Goal: Task Accomplishment & Management: Use online tool/utility

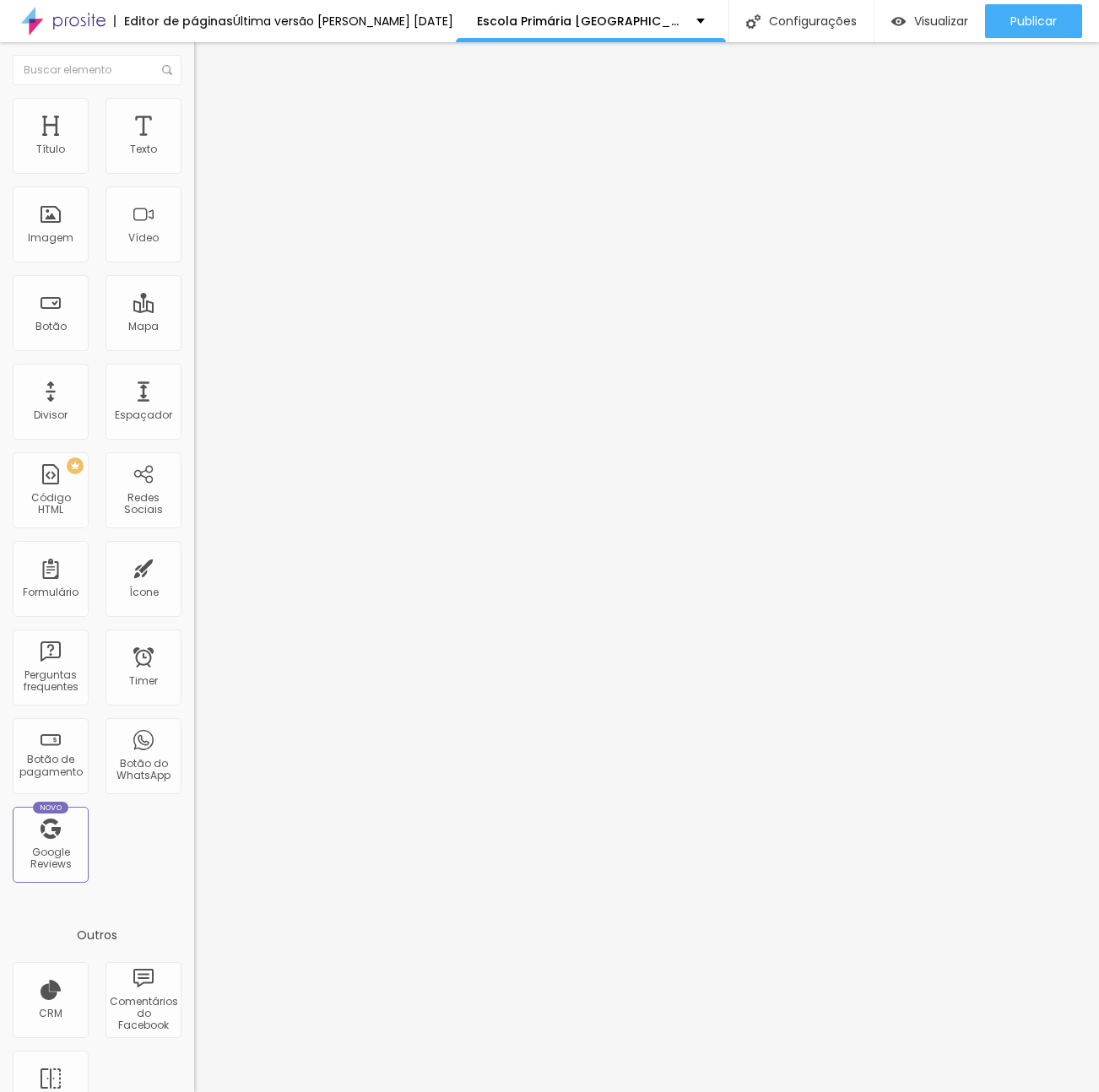
click at [194, 145] on span "Trocar imagem" at bounding box center [240, 137] width 92 height 14
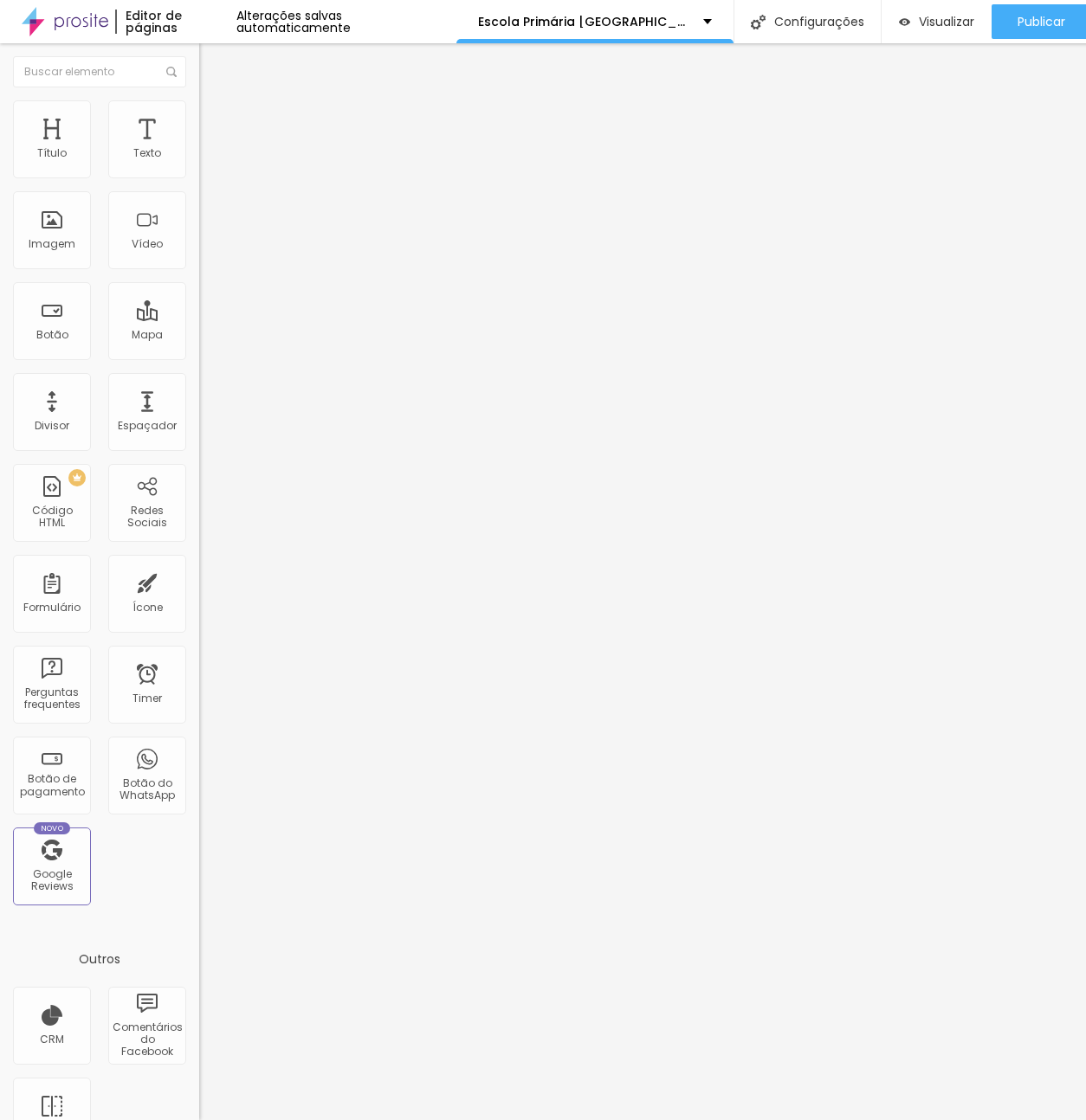
click at [199, 149] on span "Trocar imagem" at bounding box center [246, 141] width 94 height 15
click at [1060, 17] on span "Publicar" at bounding box center [1041, 22] width 48 height 14
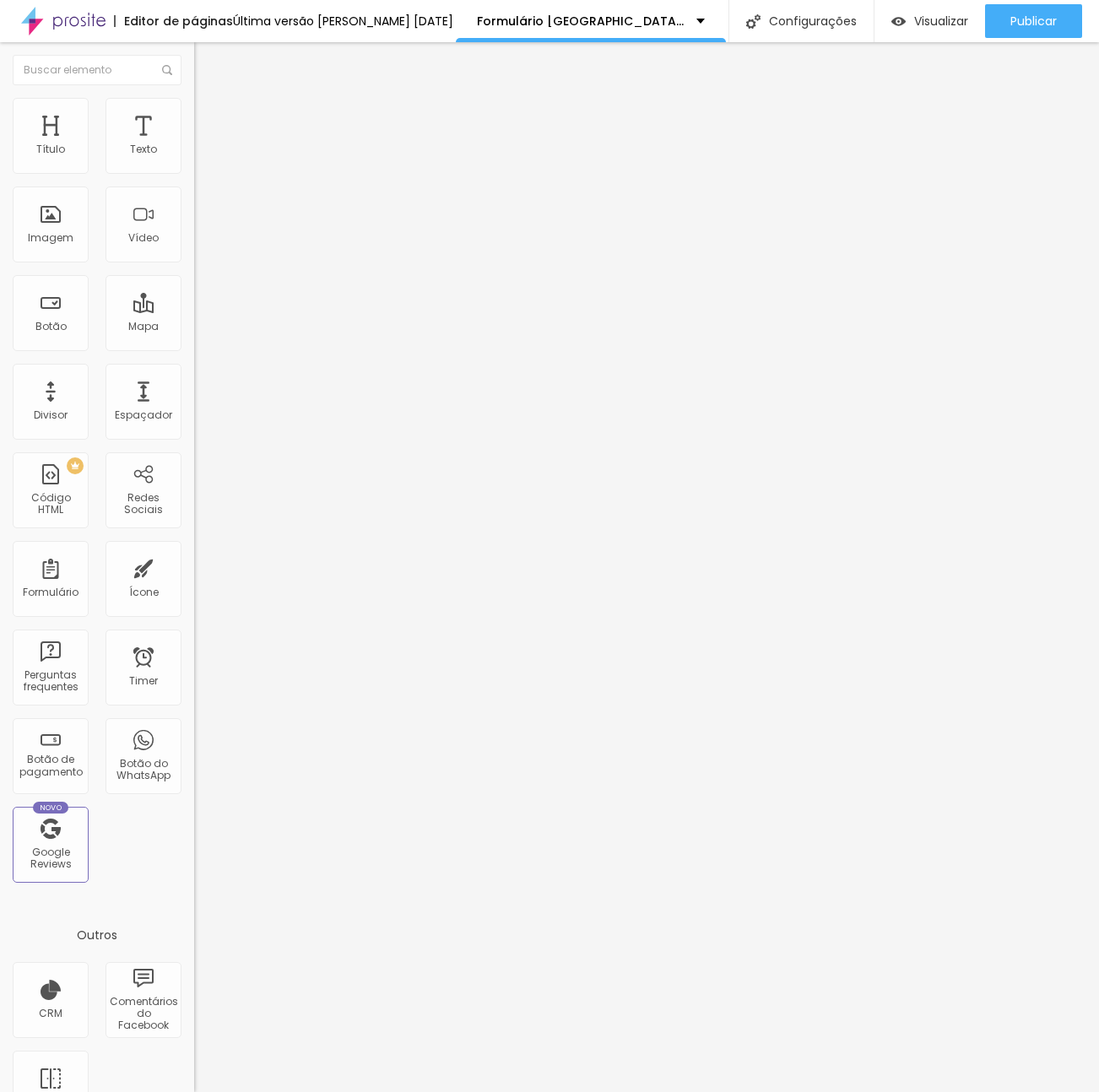
click at [194, 170] on span at bounding box center [199, 177] width 11 height 14
type input "Bronze (6€)"
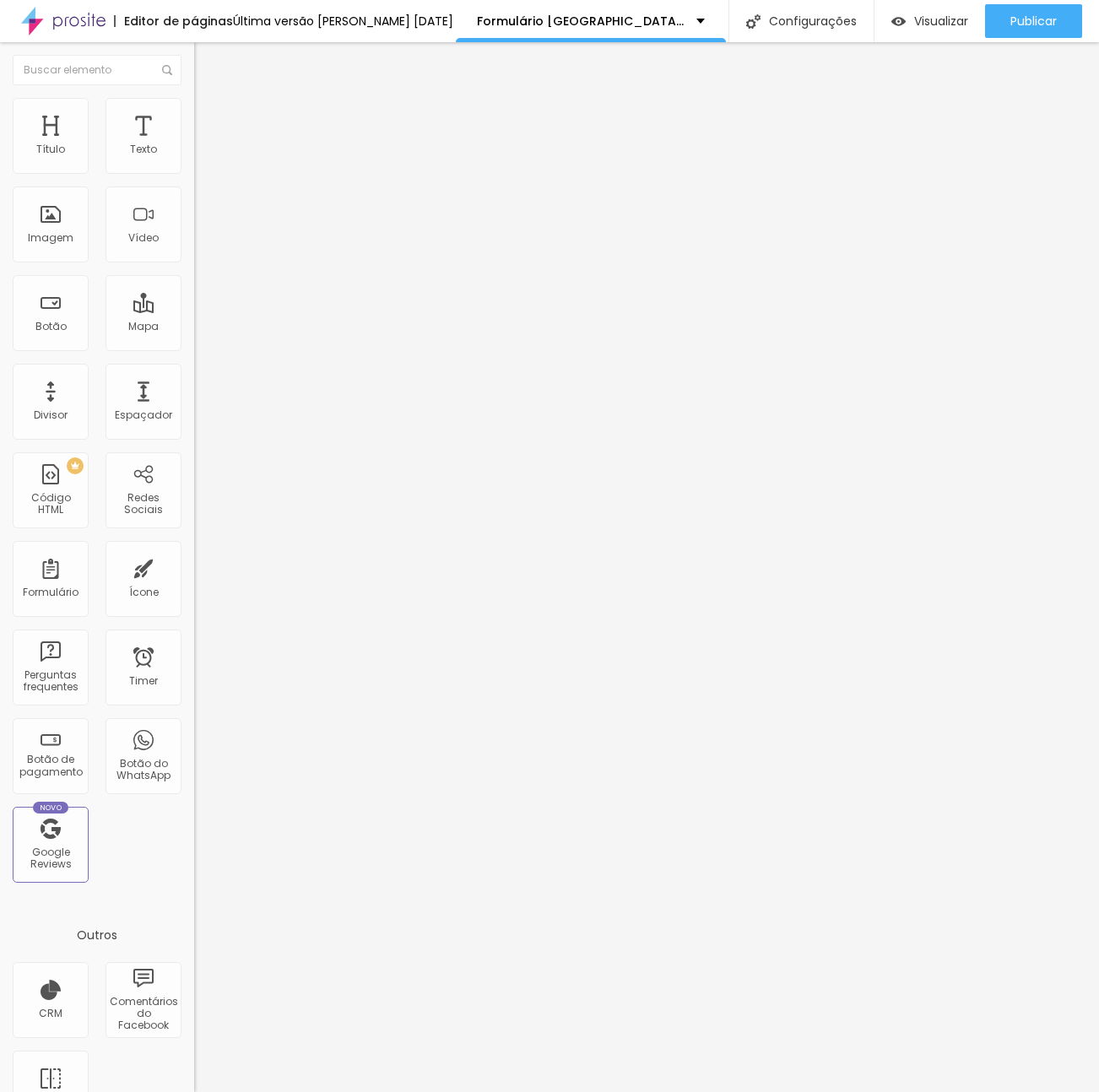
type input "Silver (21€)"
drag, startPoint x: 377, startPoint y: 666, endPoint x: 401, endPoint y: 692, distance: 35.4
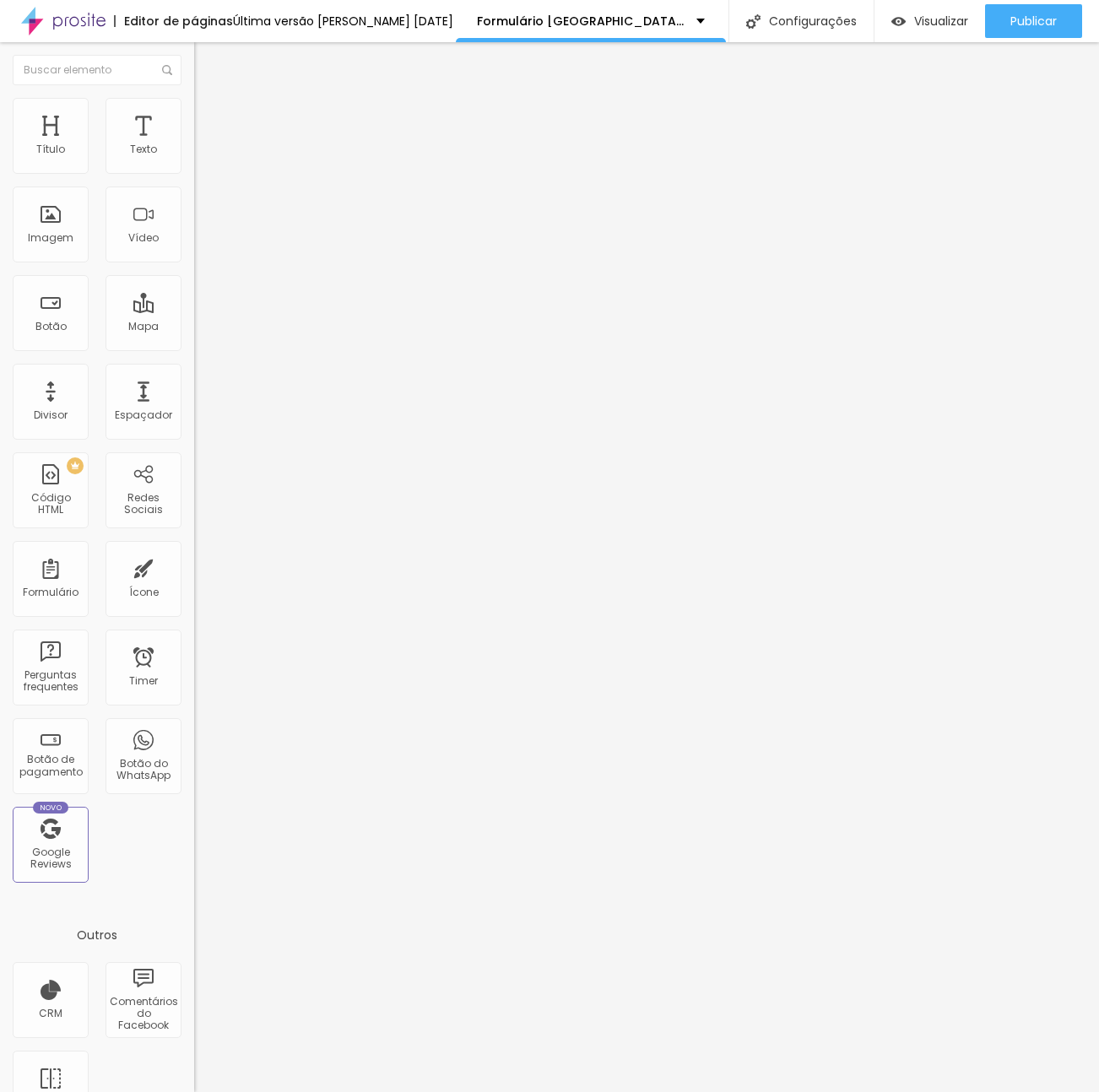
type input "Gold (25€)"
drag, startPoint x: 455, startPoint y: 703, endPoint x: 468, endPoint y: 741, distance: 40.2
type input "Silver + Foto Irmãos (27€)"
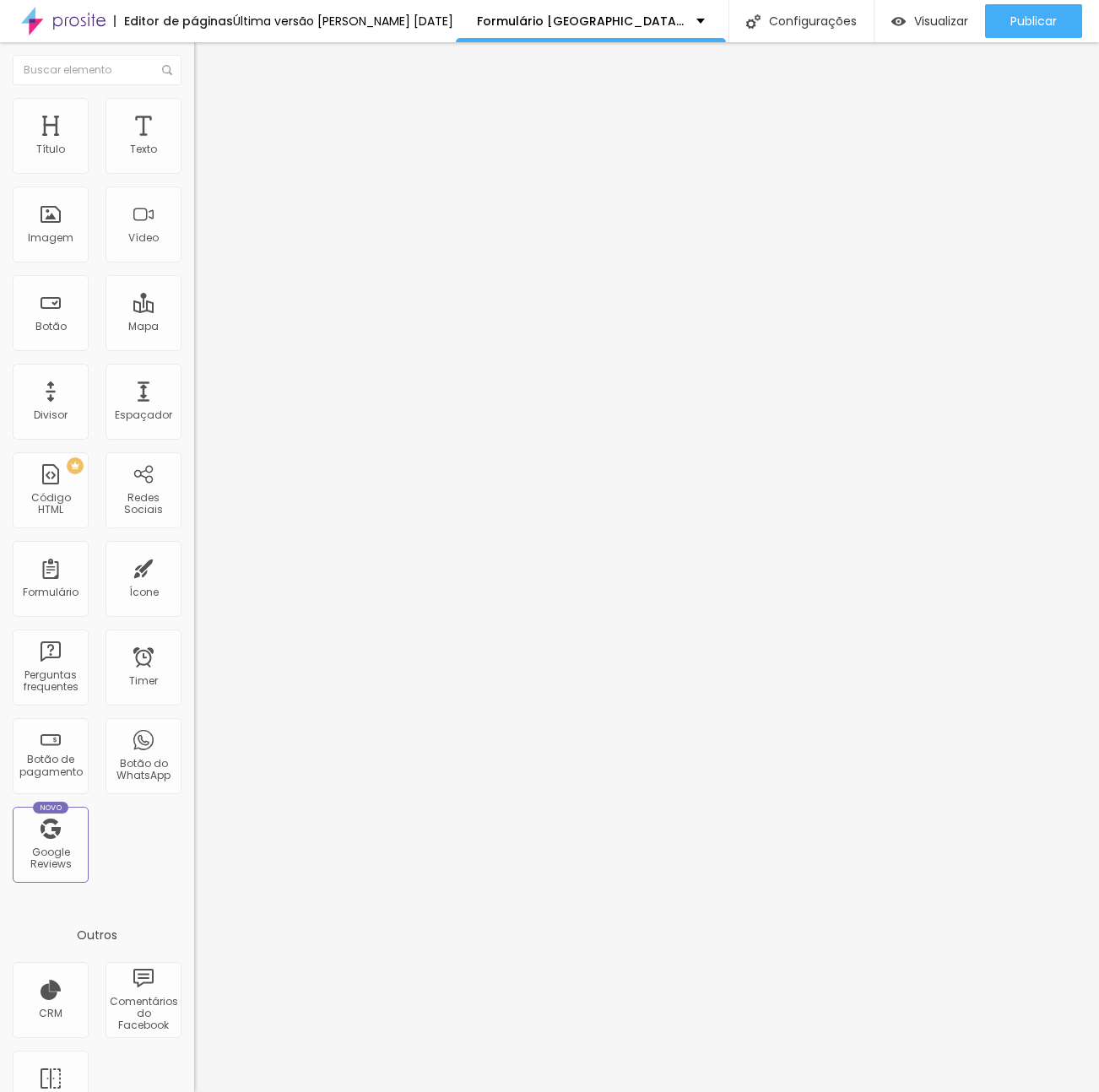
type input "Gold + Foto Irmãos (31€)"
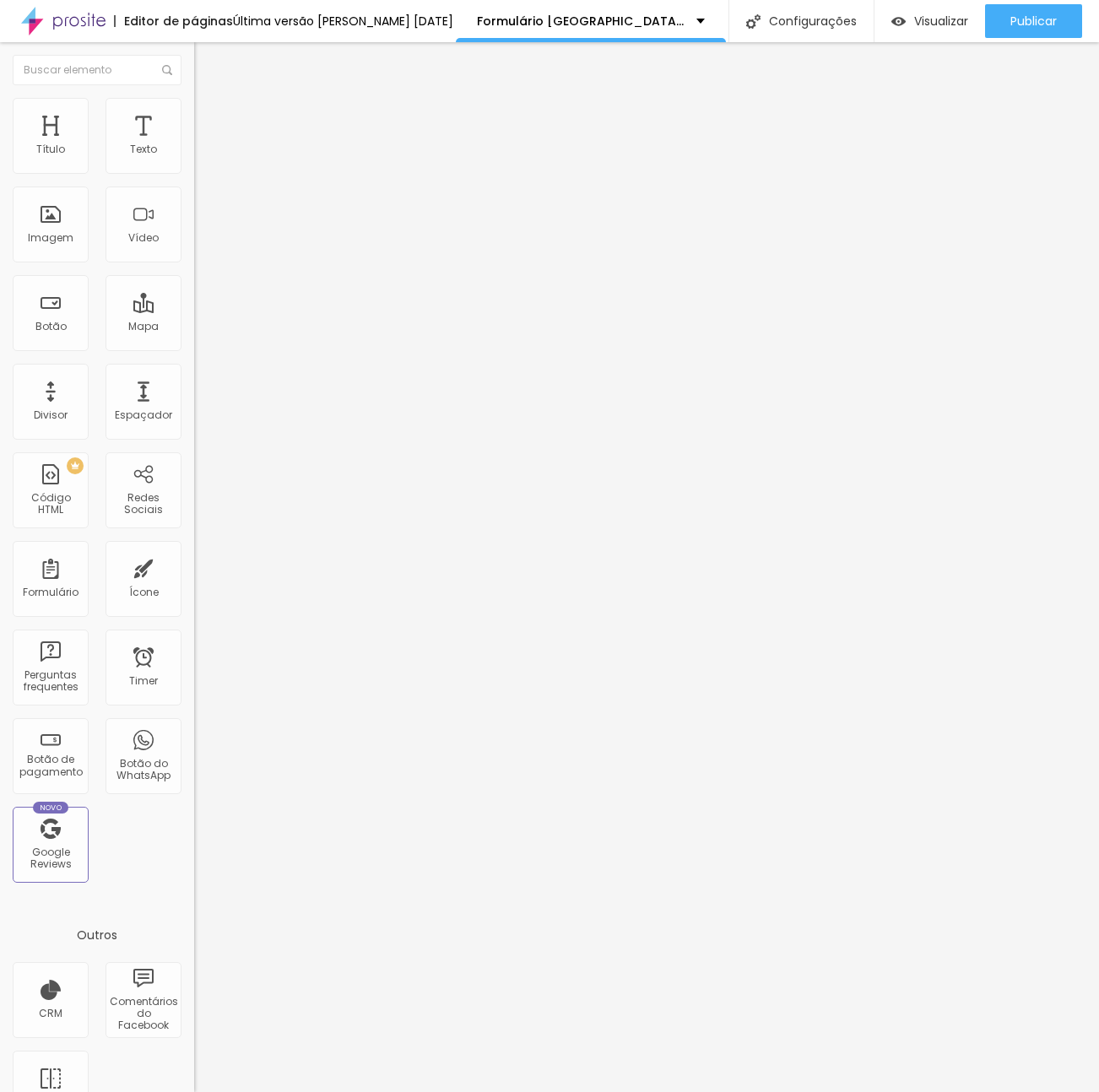
drag, startPoint x: 448, startPoint y: 497, endPoint x: 434, endPoint y: 502, distance: 14.9
drag, startPoint x: 421, startPoint y: 524, endPoint x: 418, endPoint y: 513, distance: 11.4
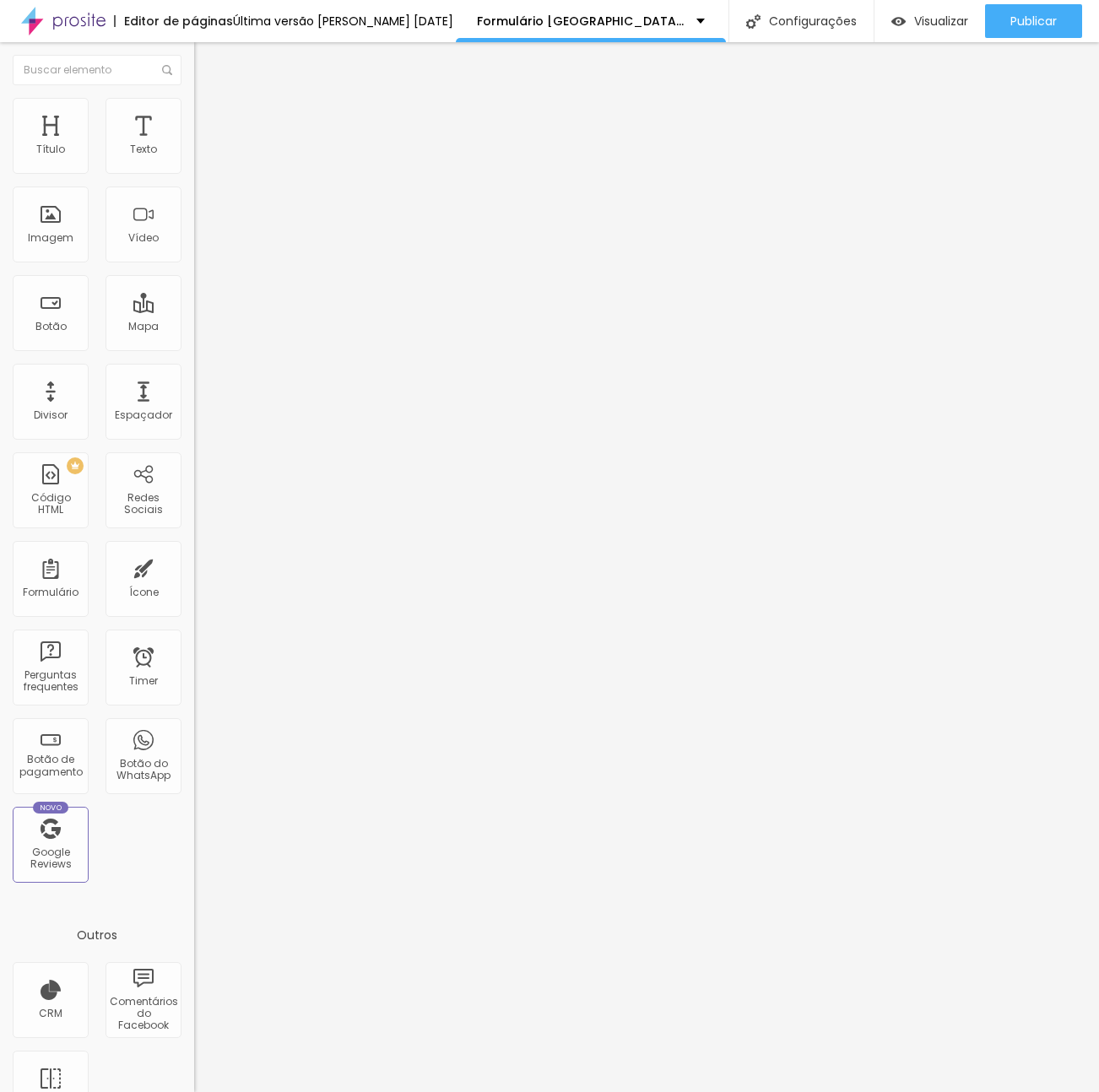
drag, startPoint x: 312, startPoint y: 528, endPoint x: 324, endPoint y: 573, distance: 46.6
drag, startPoint x: 315, startPoint y: 566, endPoint x: 305, endPoint y: 569, distance: 10.4
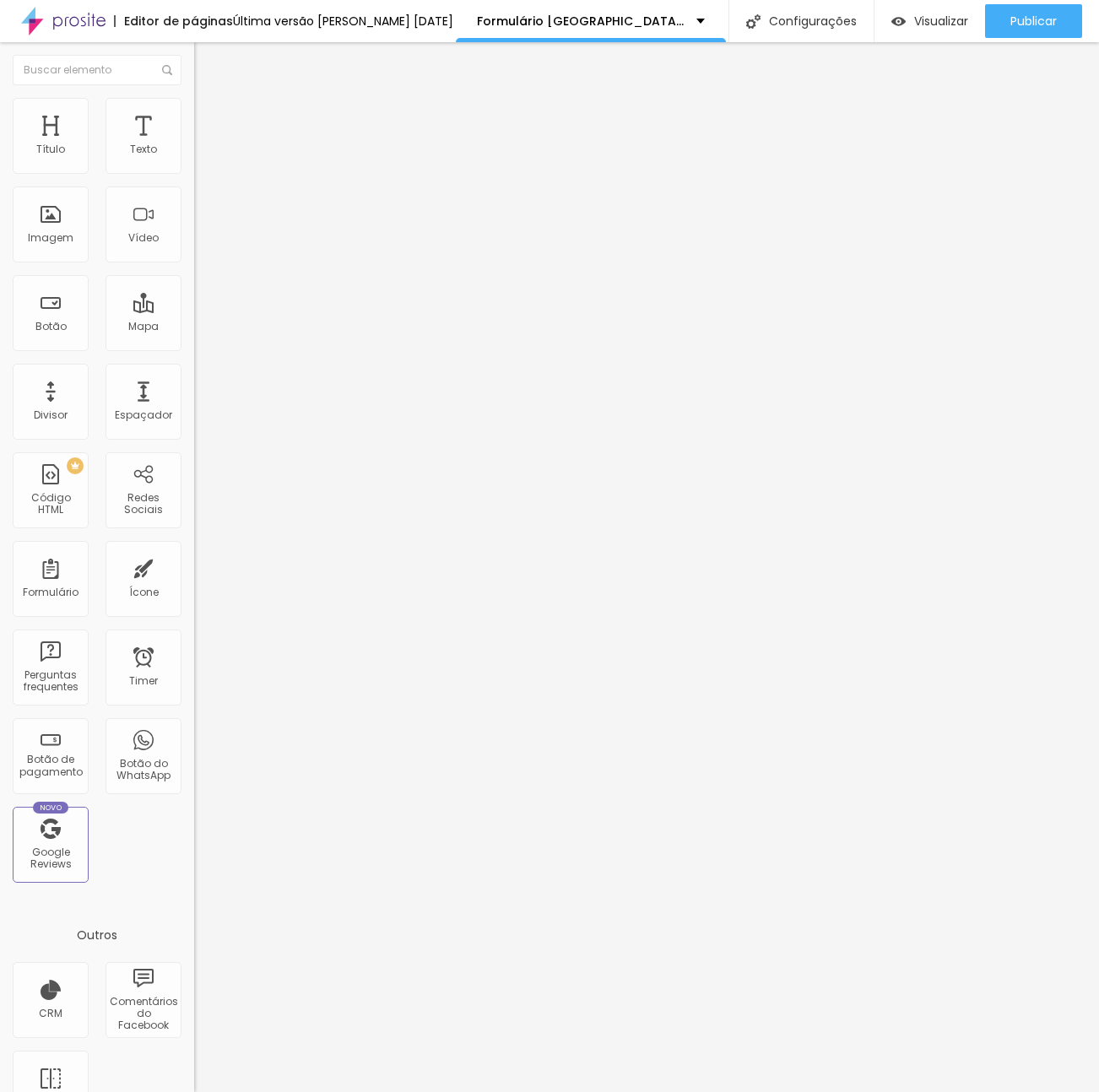
type input "1ºB"
drag, startPoint x: 294, startPoint y: 571, endPoint x: 294, endPoint y: 519, distance: 52.0
type input "1ºB"
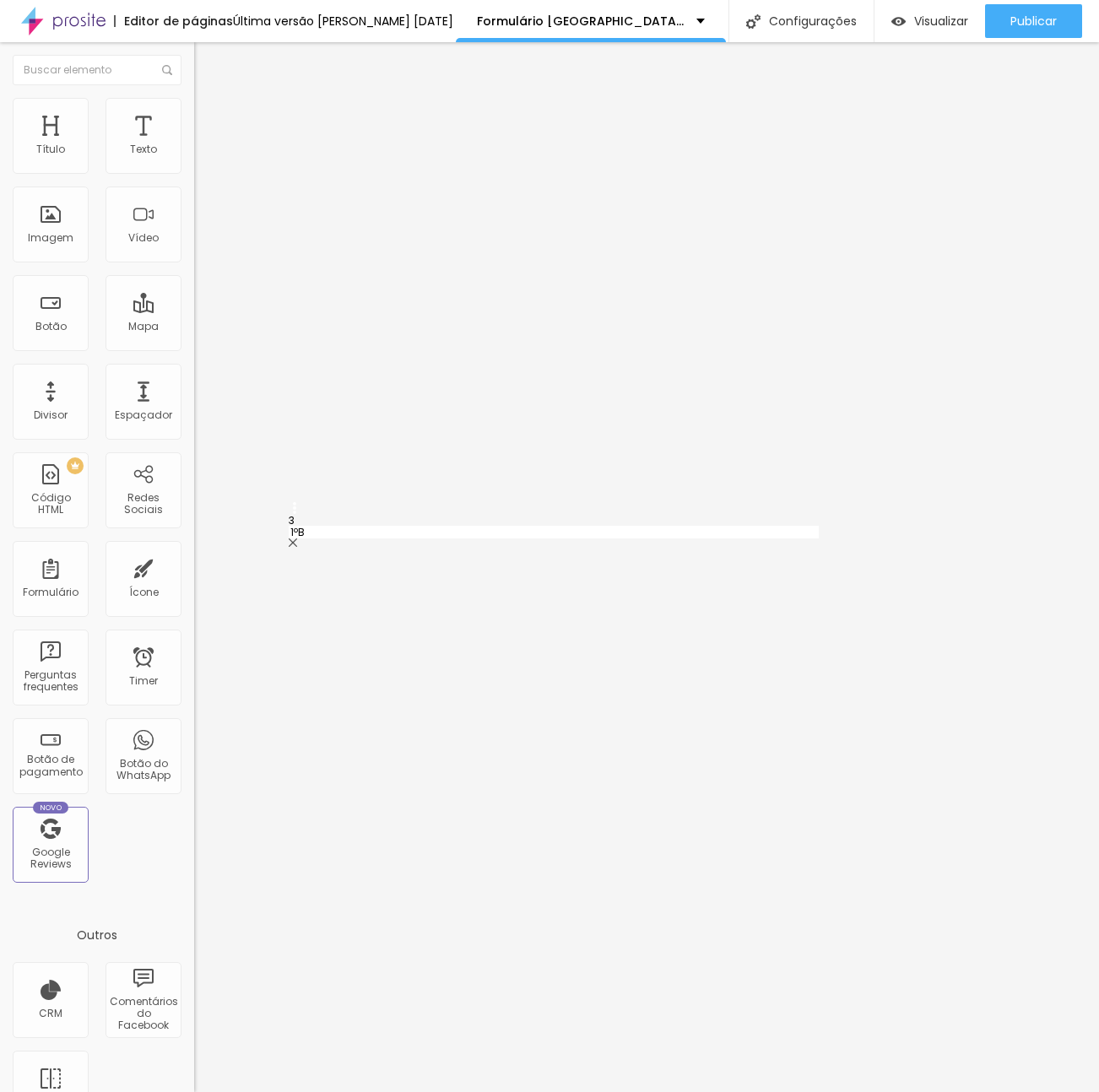
type input "2ºA"
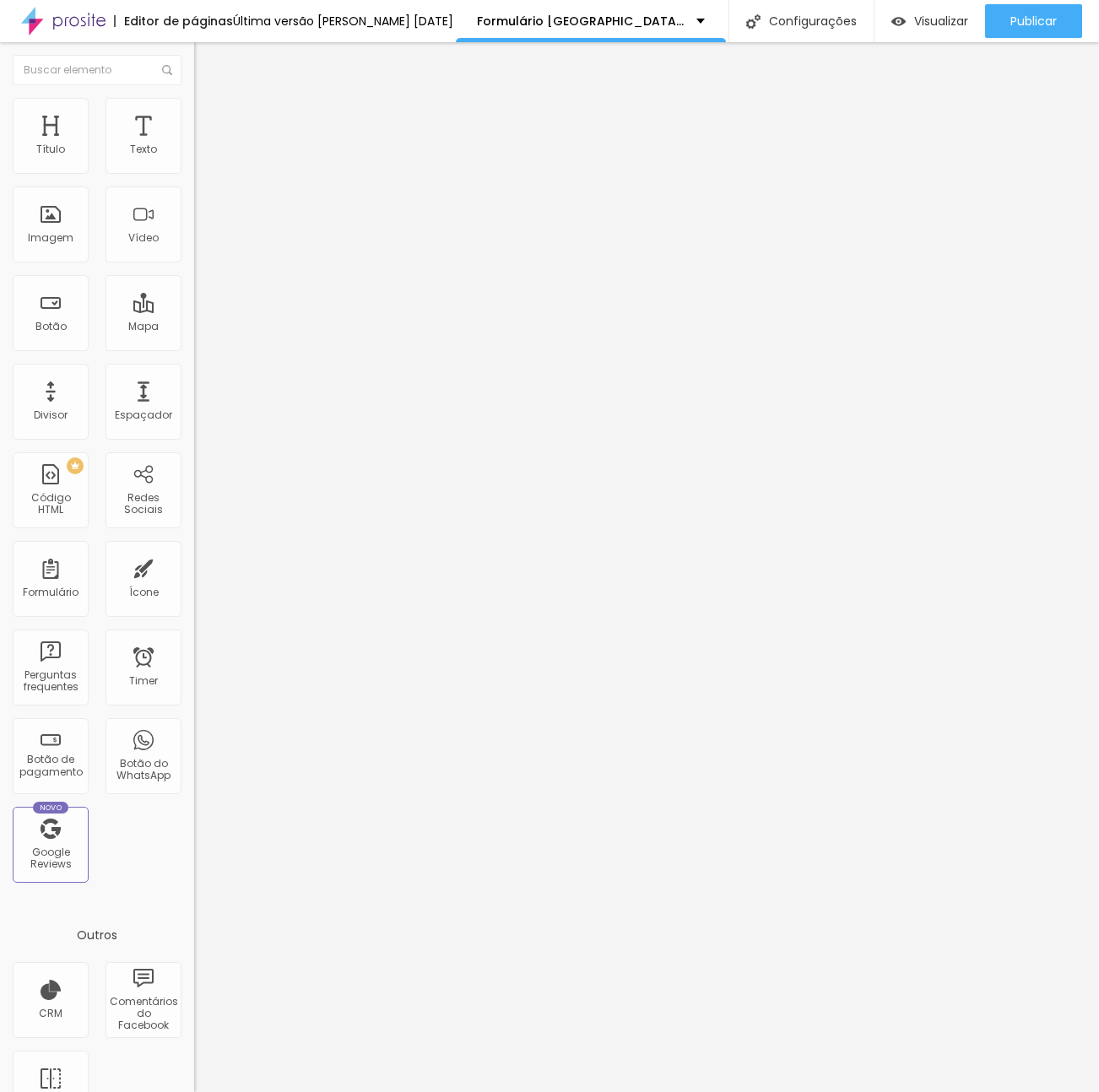
click at [194, 171] on img at bounding box center [199, 176] width 11 height 10
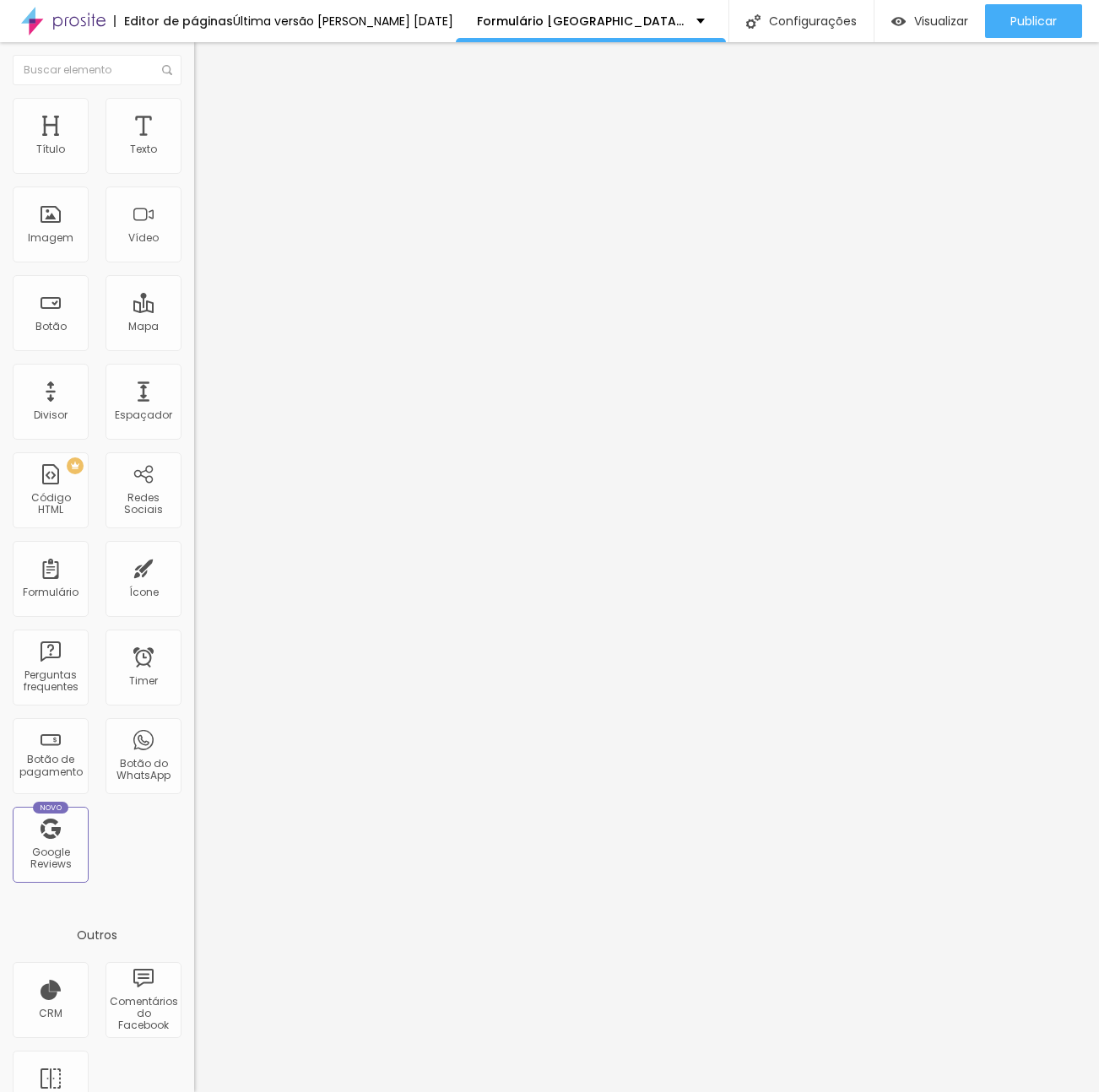
click at [194, 167] on div "Formulário Colégio Santana" at bounding box center [290, 157] width 194 height 51
click at [194, 170] on span at bounding box center [199, 177] width 11 height 14
click at [835, 1091] on div at bounding box center [549, 1110] width 1099 height 15
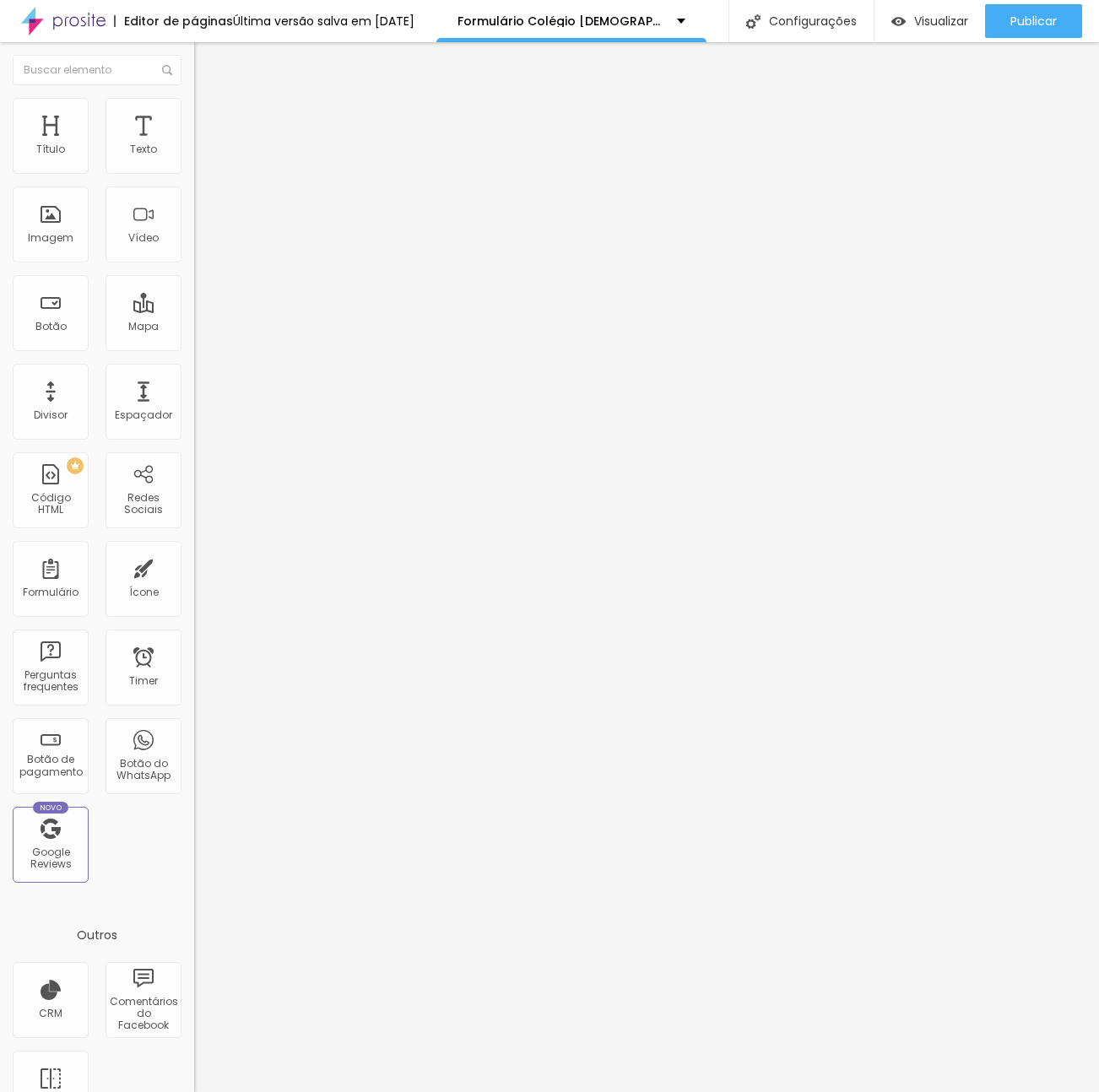
click at [194, 143] on span "Formulário" at bounding box center [222, 136] width 55 height 14
click at [194, 170] on span at bounding box center [199, 177] width 11 height 14
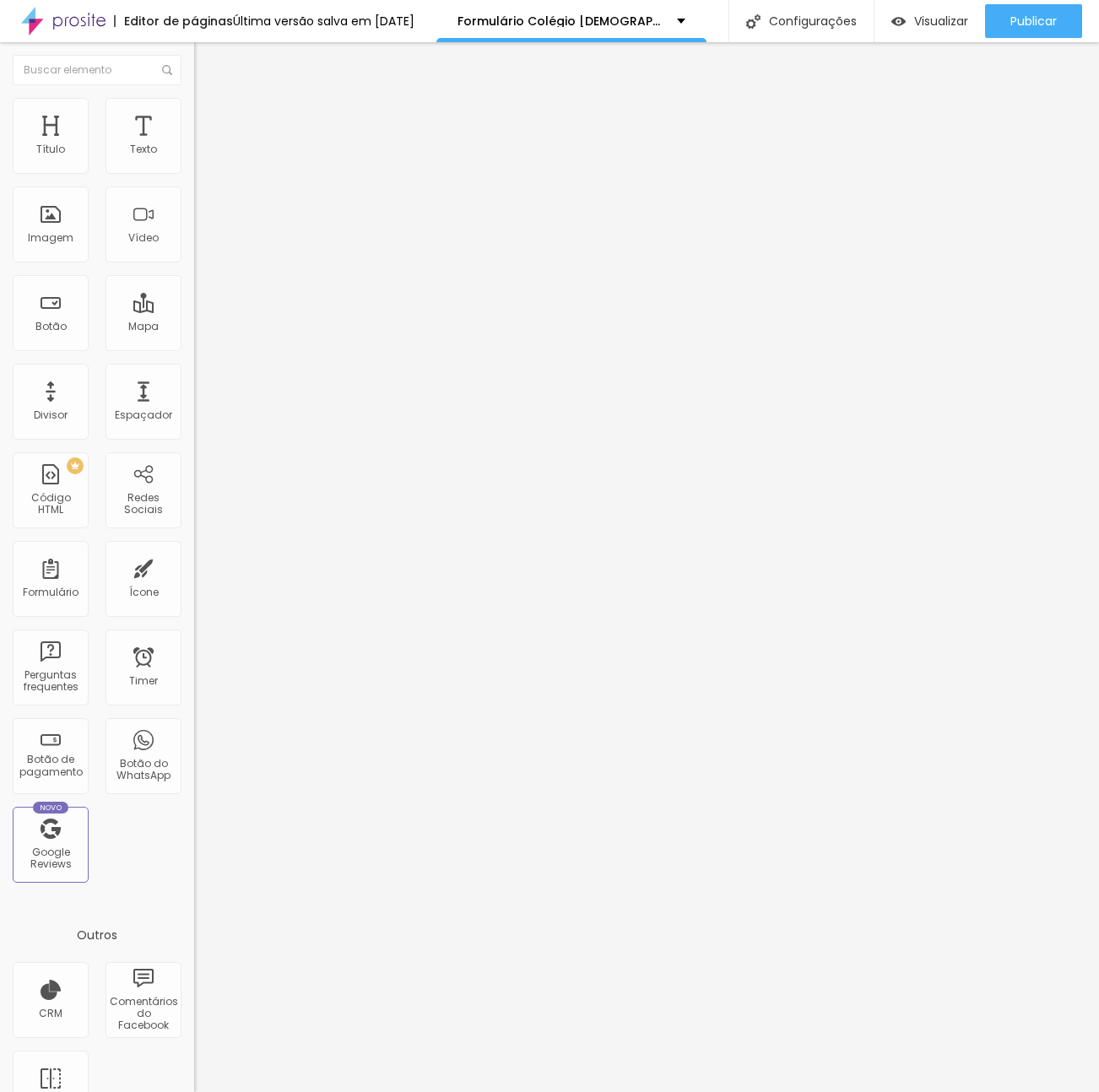
click at [836, 1091] on div at bounding box center [549, 1110] width 1099 height 15
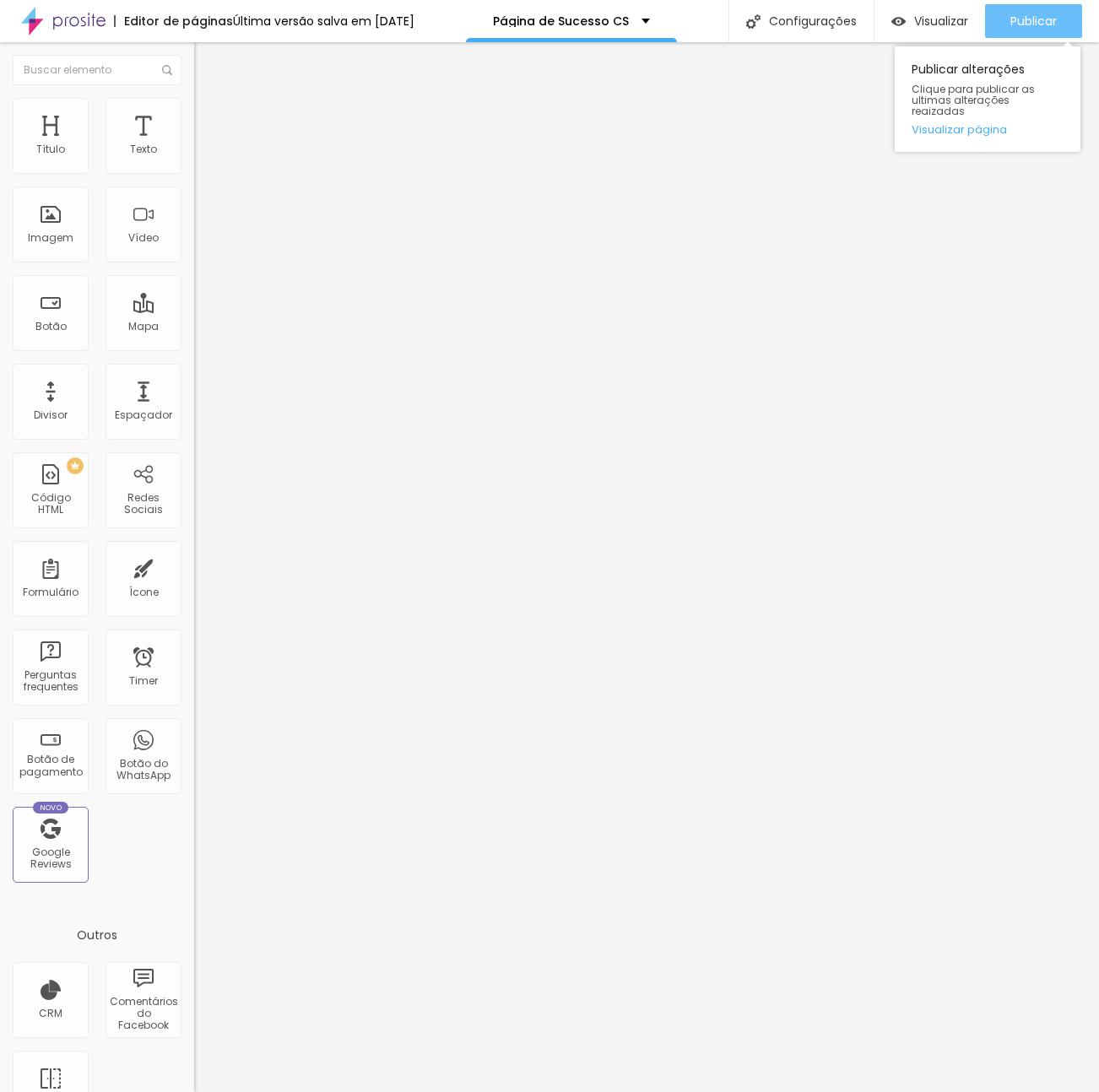
click at [1042, 31] on div "Publicar" at bounding box center [1034, 20] width 47 height 33
click at [1044, 19] on span "Publicar" at bounding box center [1034, 21] width 47 height 13
click at [1004, 36] on button "Publicar" at bounding box center [1034, 20] width 97 height 33
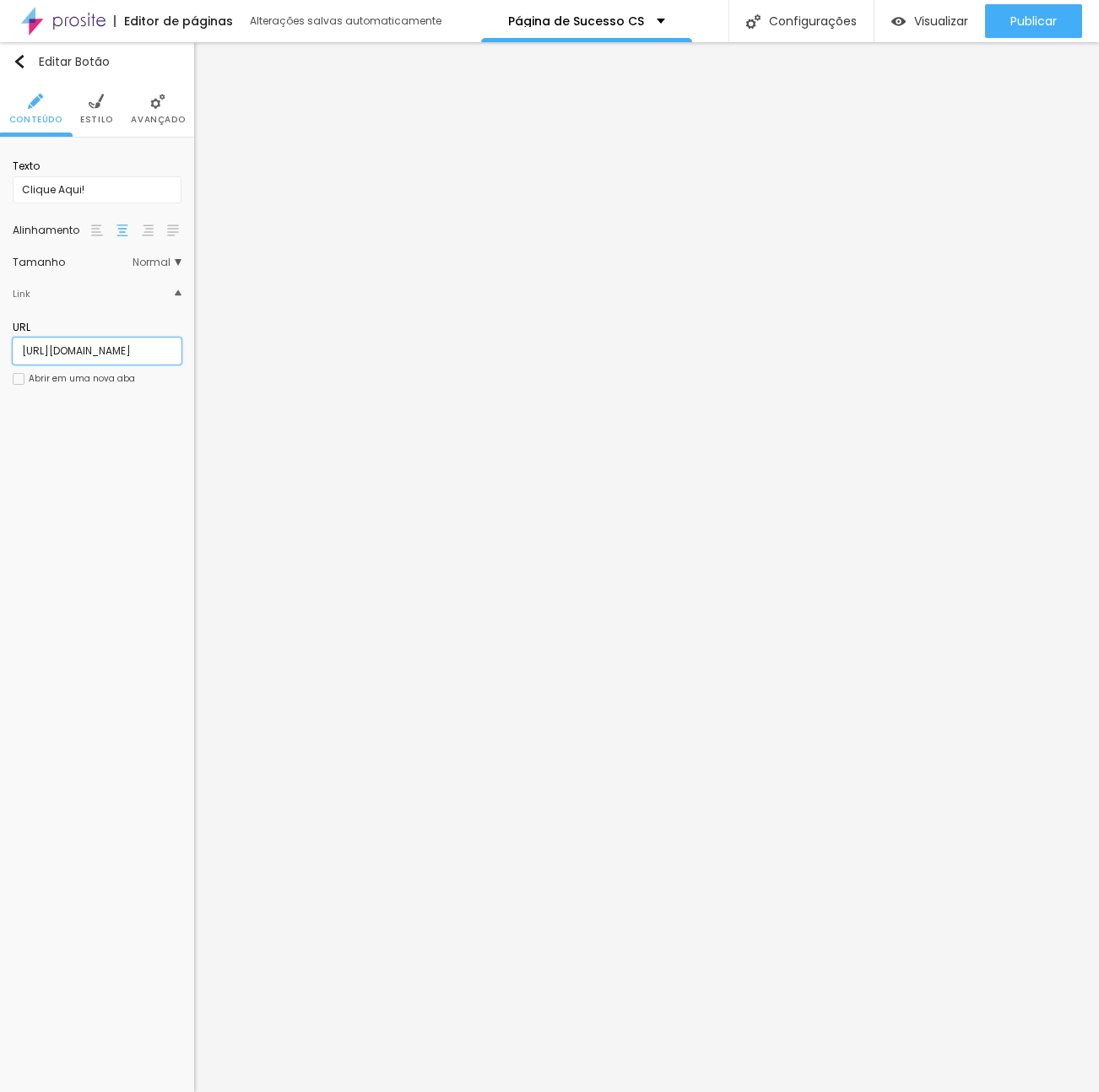
click at [45, 346] on input "https://joanaganchinho.alboompro.com/formulario-ca" at bounding box center [96, 351] width 169 height 27
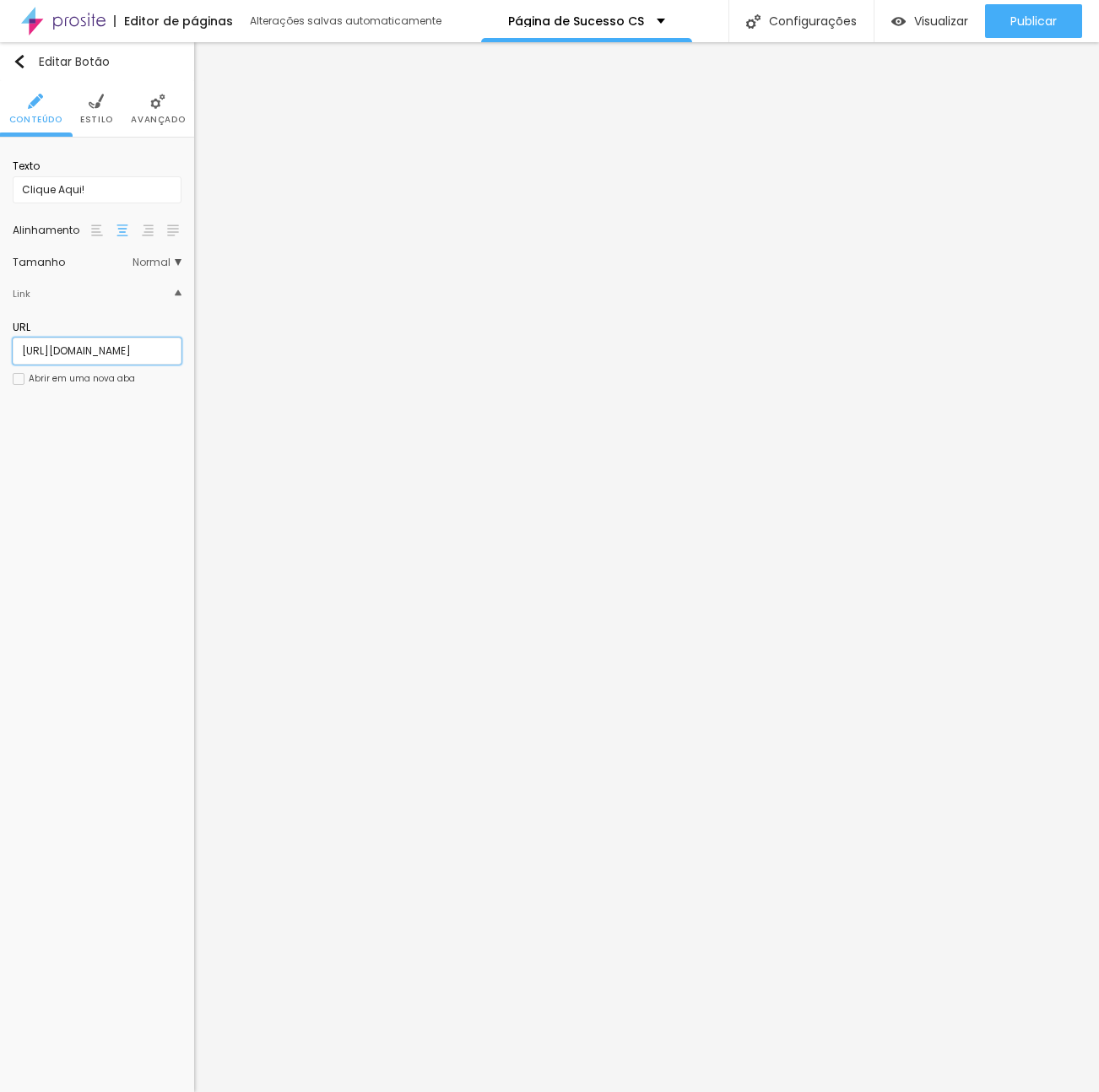
scroll to position [0, 131]
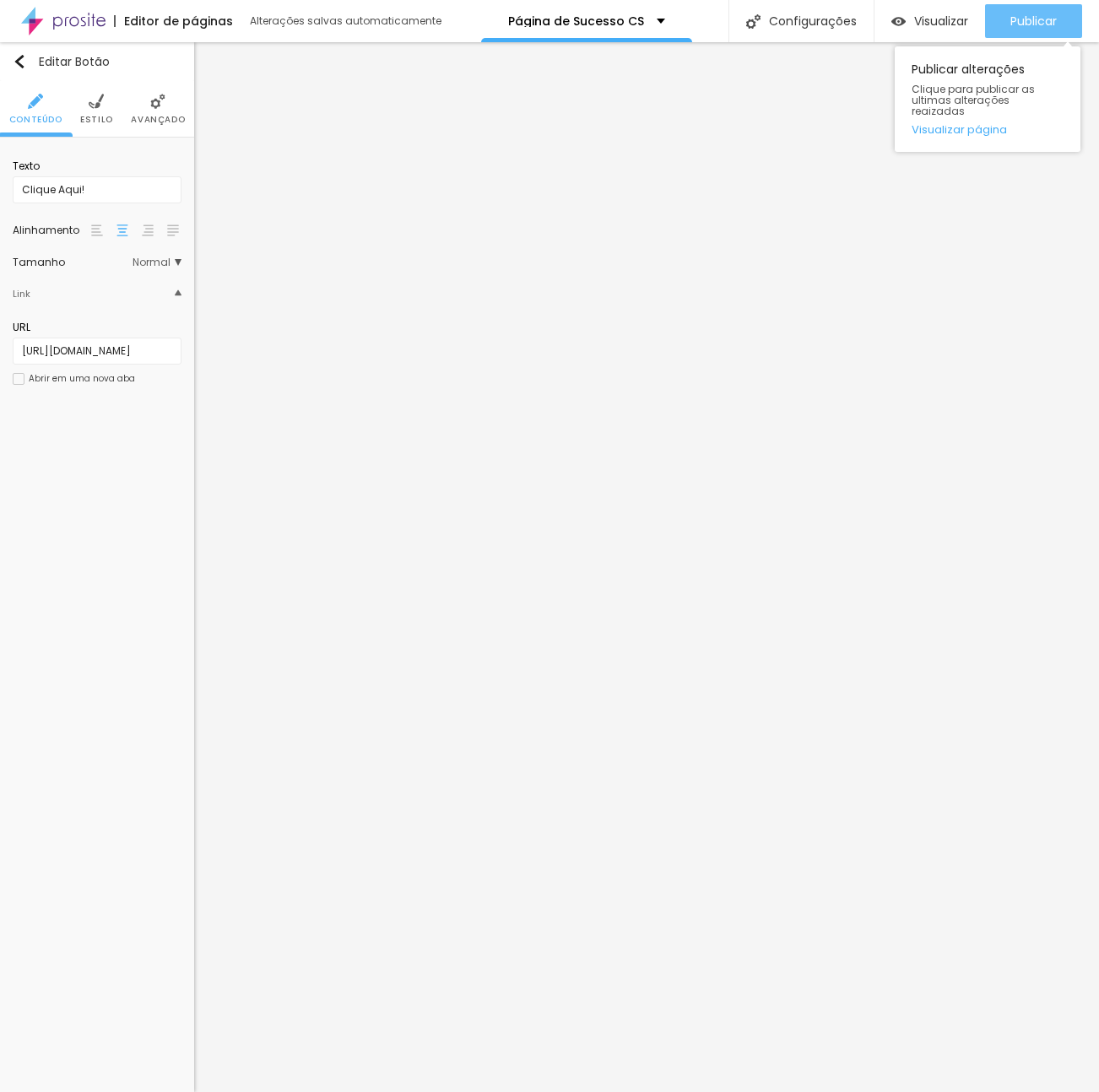
click at [1043, 23] on span "Publicar" at bounding box center [1034, 21] width 47 height 13
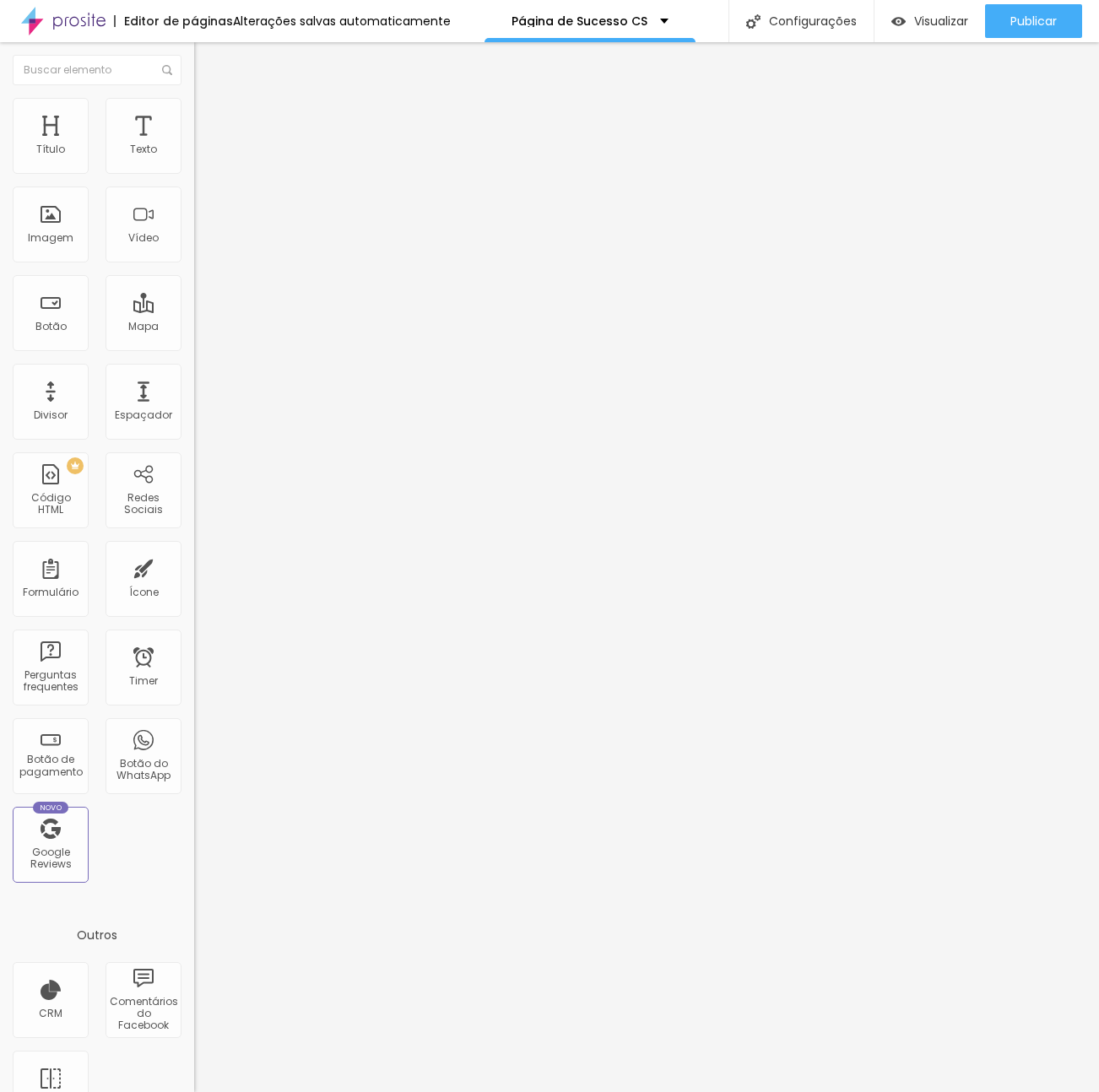
click at [194, 346] on input "https://joanaganchinho.alboompro.com/formulario-ca" at bounding box center [295, 340] width 202 height 17
click at [194, 346] on input "https://joanaganchinho.alboompro.com/formulario-ca" at bounding box center [295, 340] width 202 height 17
paste input "cs"
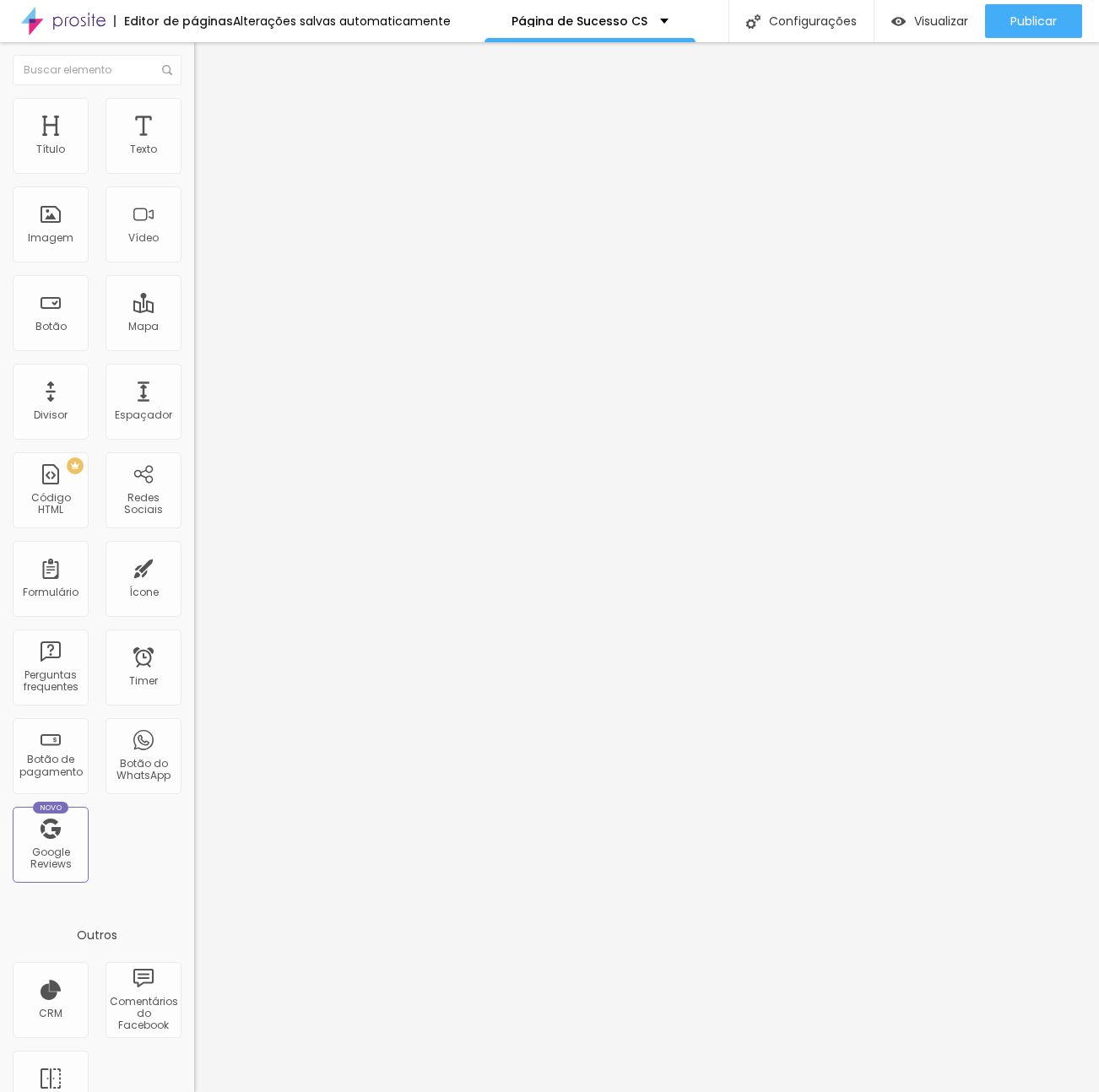
click at [194, 347] on input "https://joanaganchinho.alboompro.com/fcs" at bounding box center [295, 340] width 202 height 17
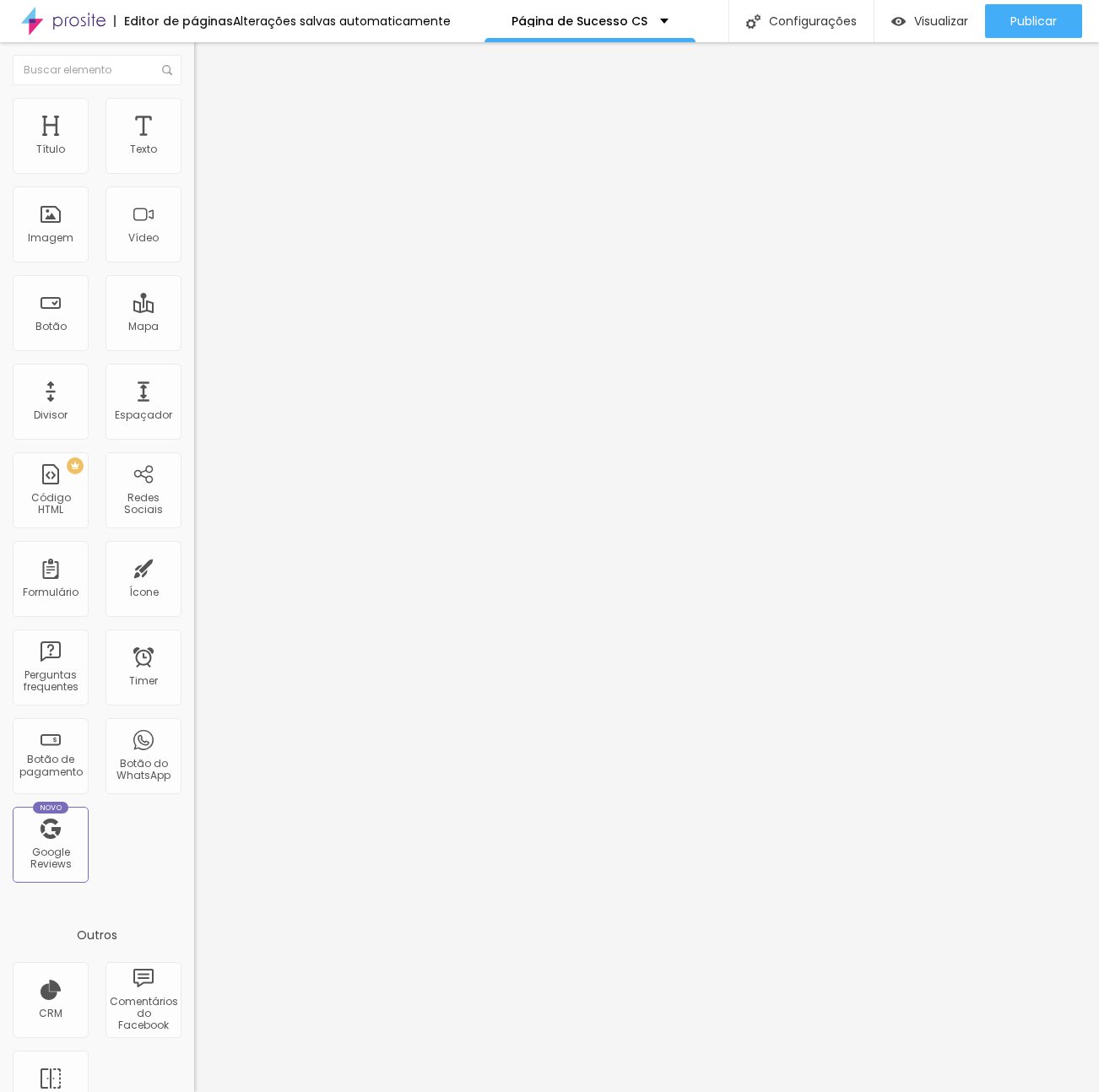
click at [194, 347] on input "https://joanaganchinho.alboompro.com/fcs" at bounding box center [295, 340] width 202 height 17
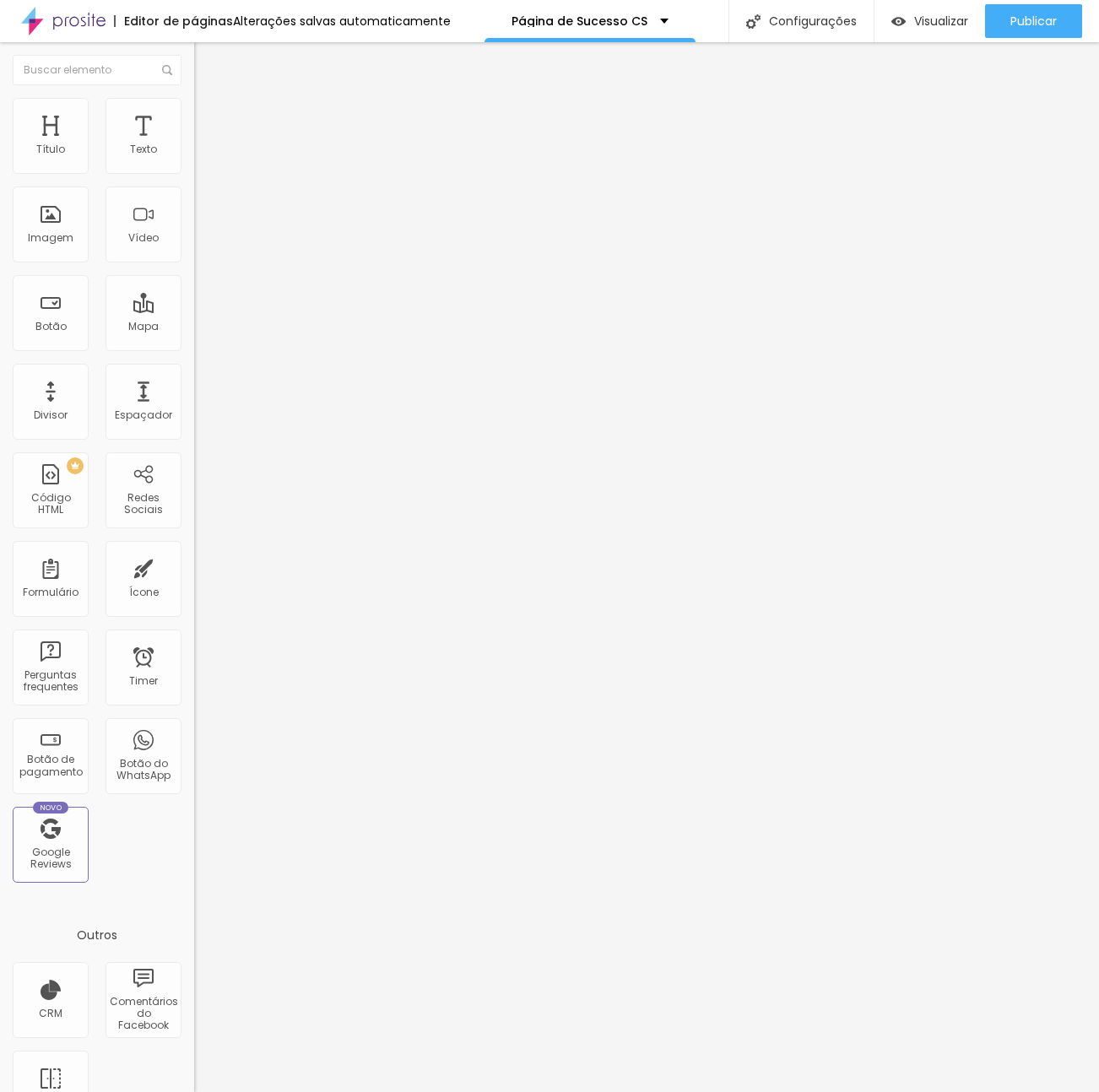
click at [194, 347] on input "https://joanaganchinho.alboompro.com/fcs" at bounding box center [295, 340] width 202 height 17
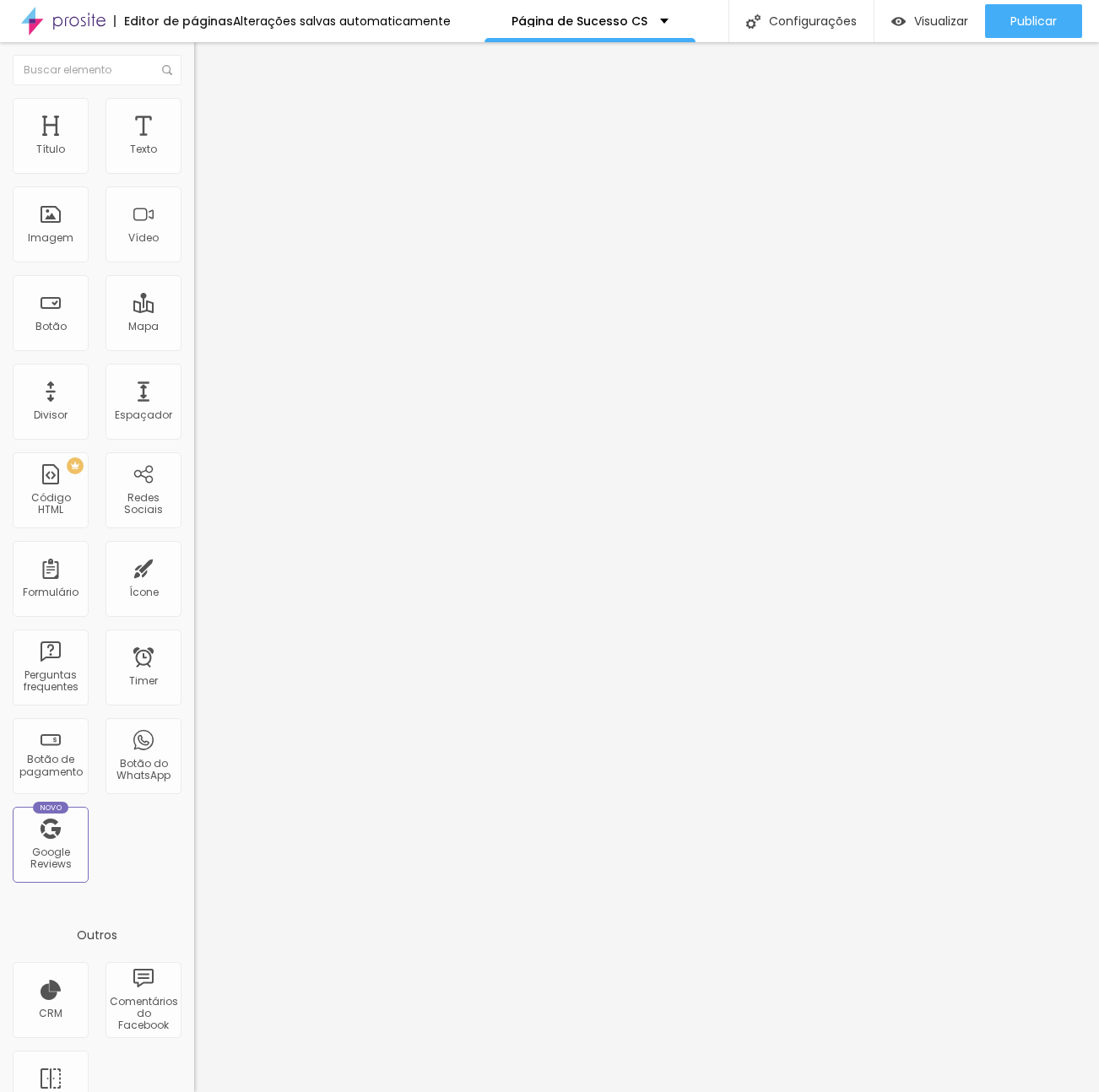
click at [194, 347] on input "https://joanaganchinho.alboompro.com/fcs" at bounding box center [295, 340] width 202 height 17
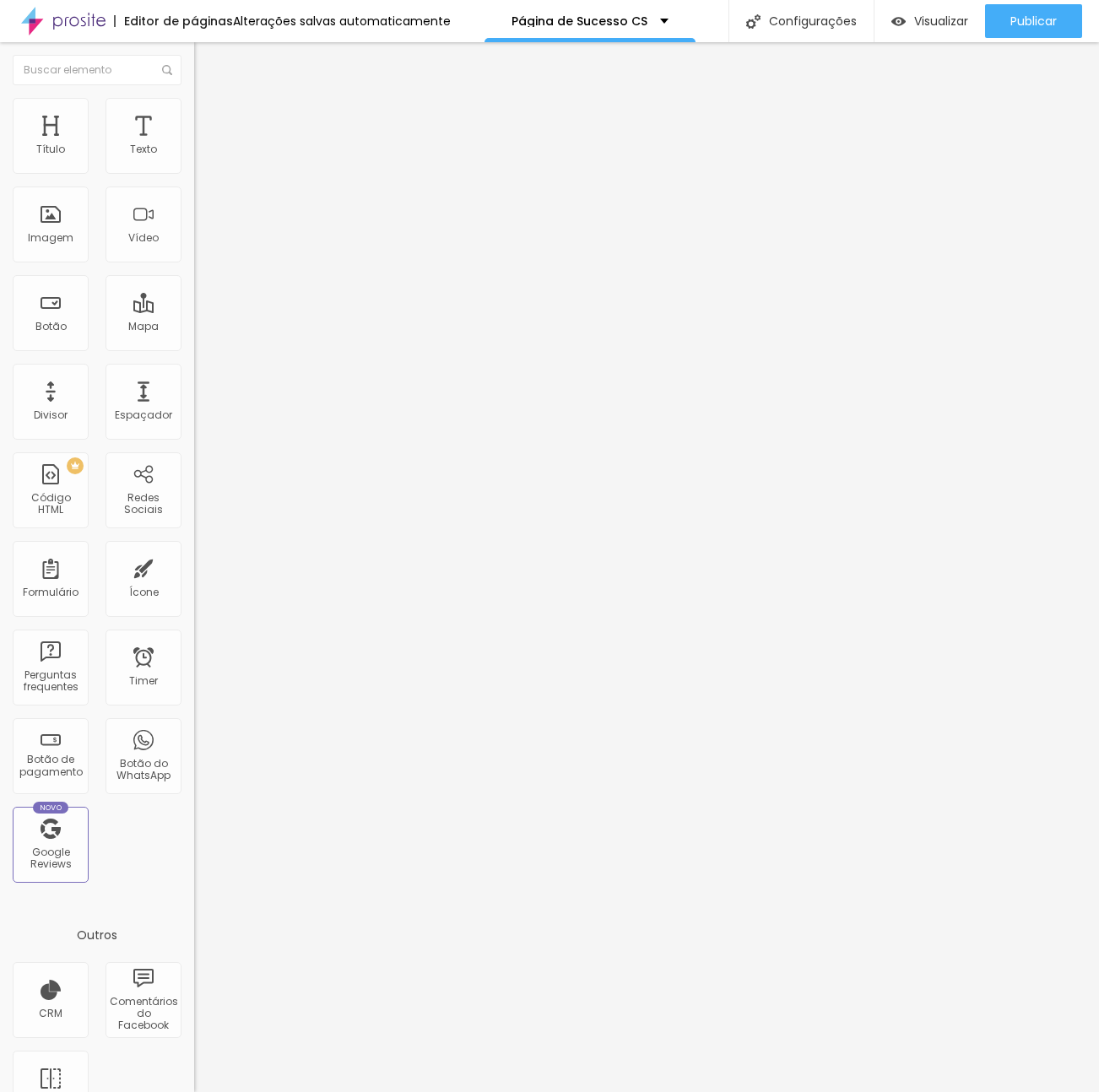
type input "https://joanaganchinho.alboompro.com/fcs"
click at [194, 346] on input "https://joanaganchinho.alboompro.com/fcs" at bounding box center [295, 340] width 202 height 17
click at [194, 736] on div "Editar Botão Conteúdo Estilo Avançado Texto Clique Aqui! Alinhamento Tamanho No…" at bounding box center [290, 567] width 194 height 1050
click at [1021, 14] on span "Publicar" at bounding box center [1034, 21] width 47 height 13
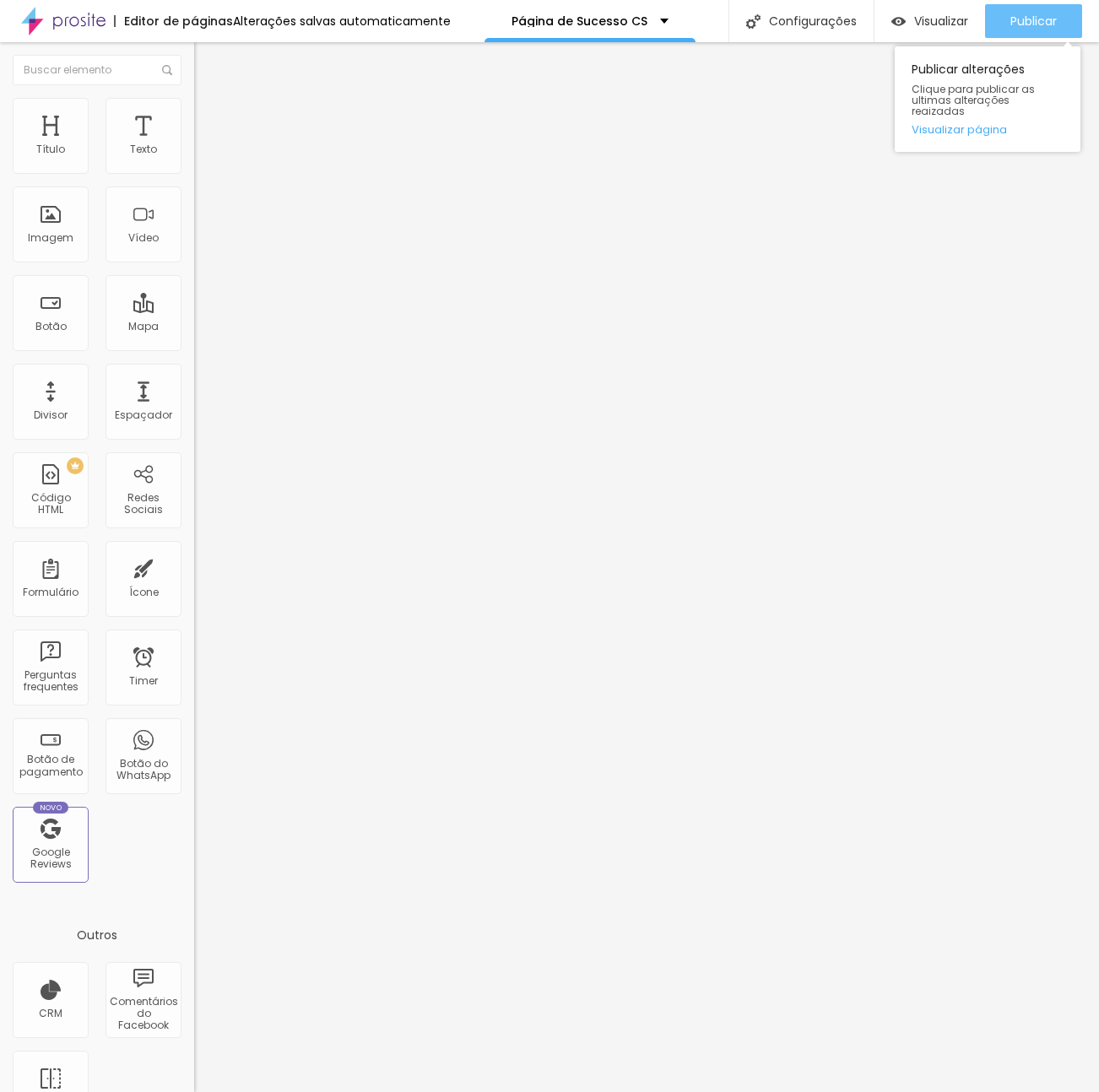
click at [1020, 19] on span "Publicar" at bounding box center [1034, 21] width 47 height 13
